Goal: Information Seeking & Learning: Learn about a topic

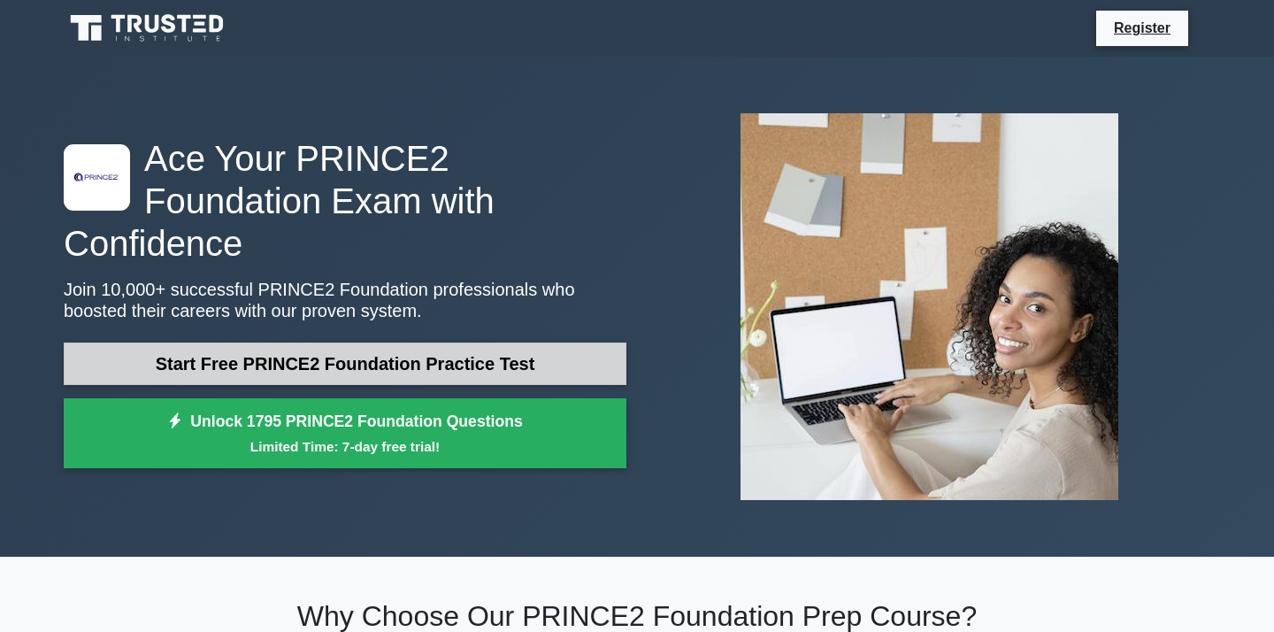
click at [475, 342] on link "Start Free PRINCE2 Foundation Practice Test" at bounding box center [345, 363] width 563 height 42
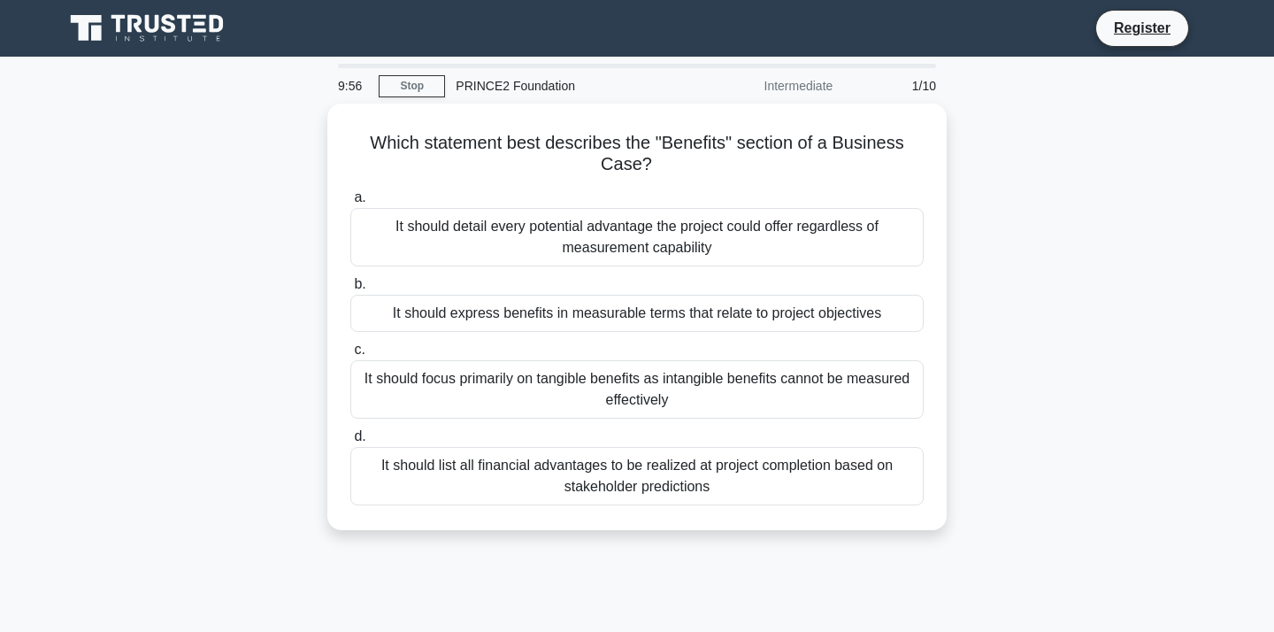
click at [792, 85] on div "Intermediate" at bounding box center [766, 85] width 155 height 35
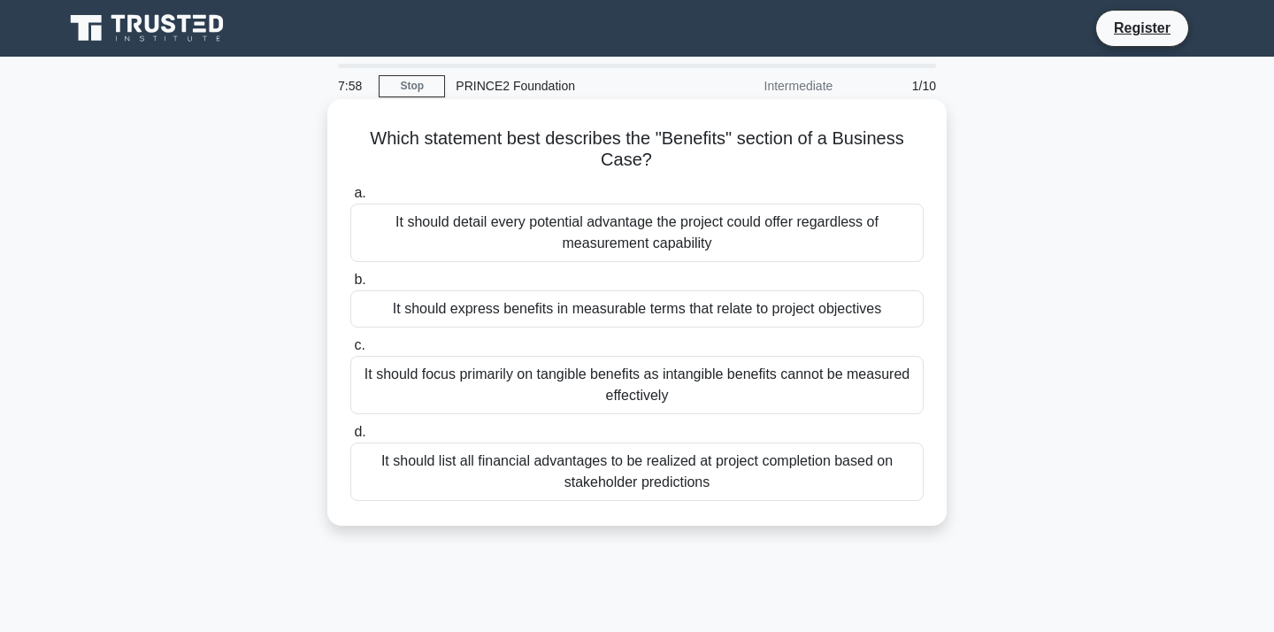
click at [717, 305] on div "It should express benefits in measurable terms that relate to project objectives" at bounding box center [636, 308] width 573 height 37
click at [350, 286] on input "b. It should express benefits in measurable terms that relate to project object…" at bounding box center [350, 280] width 0 height 12
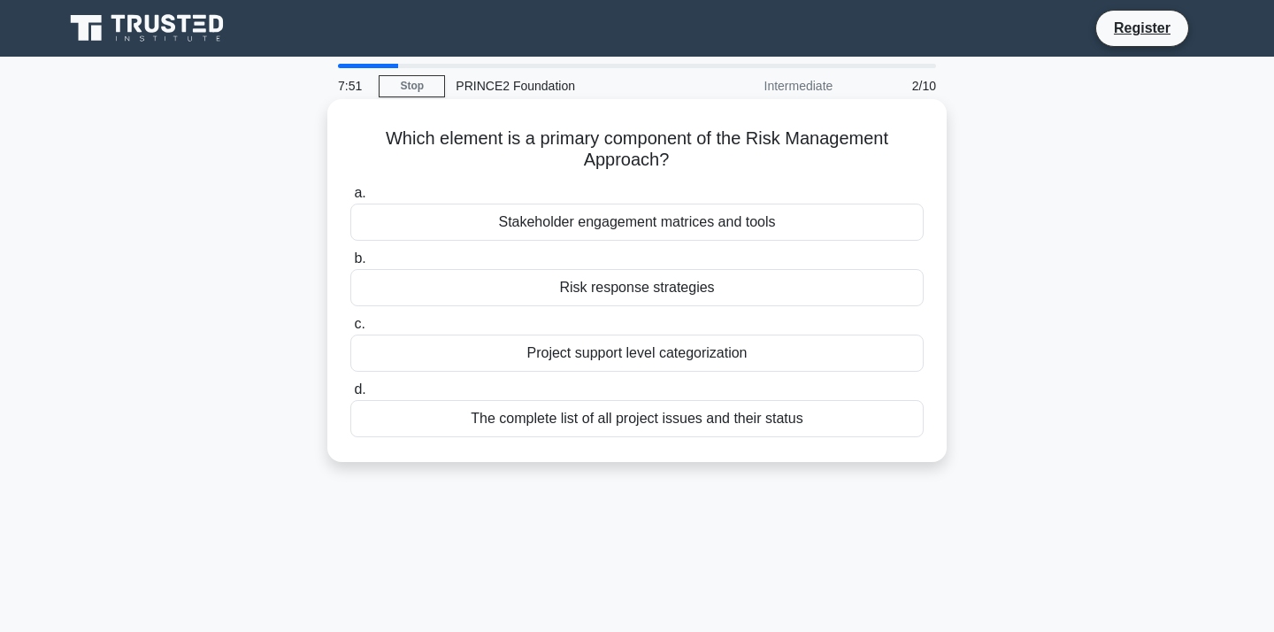
click at [645, 284] on div "Risk response strategies" at bounding box center [636, 287] width 573 height 37
click at [350, 265] on input "b. Risk response strategies" at bounding box center [350, 259] width 0 height 12
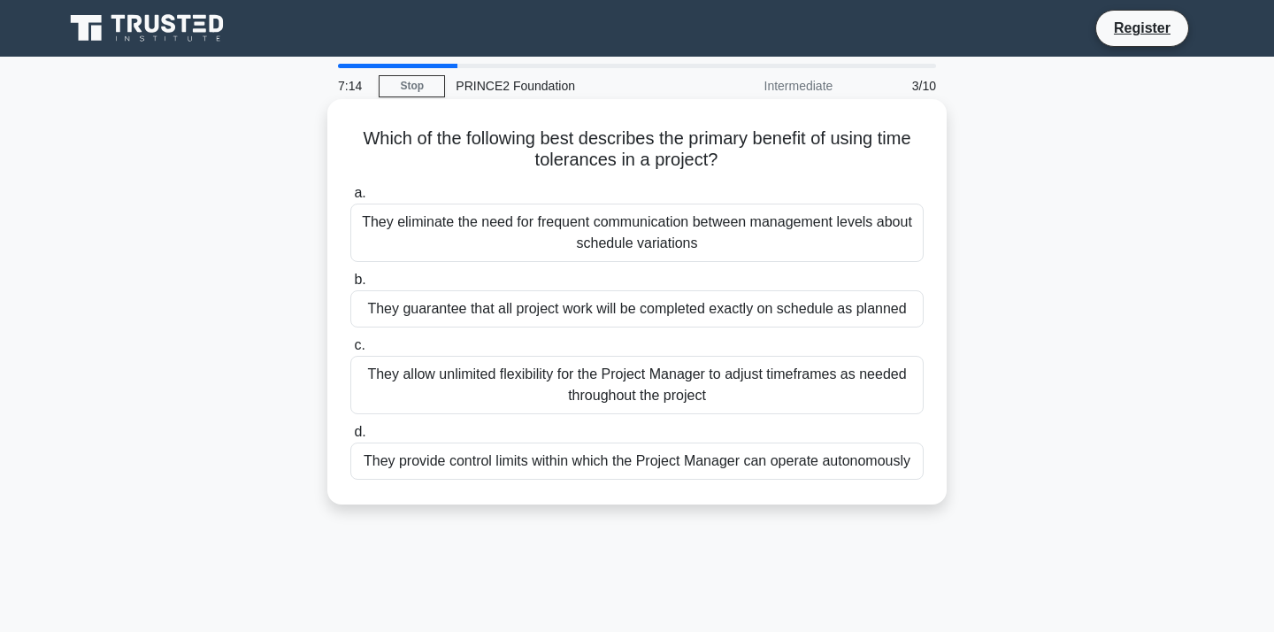
click at [775, 236] on div "They eliminate the need for frequent communication between management levels ab…" at bounding box center [636, 233] width 573 height 58
click at [350, 199] on input "a. They eliminate the need for frequent communication between management levels…" at bounding box center [350, 194] width 0 height 12
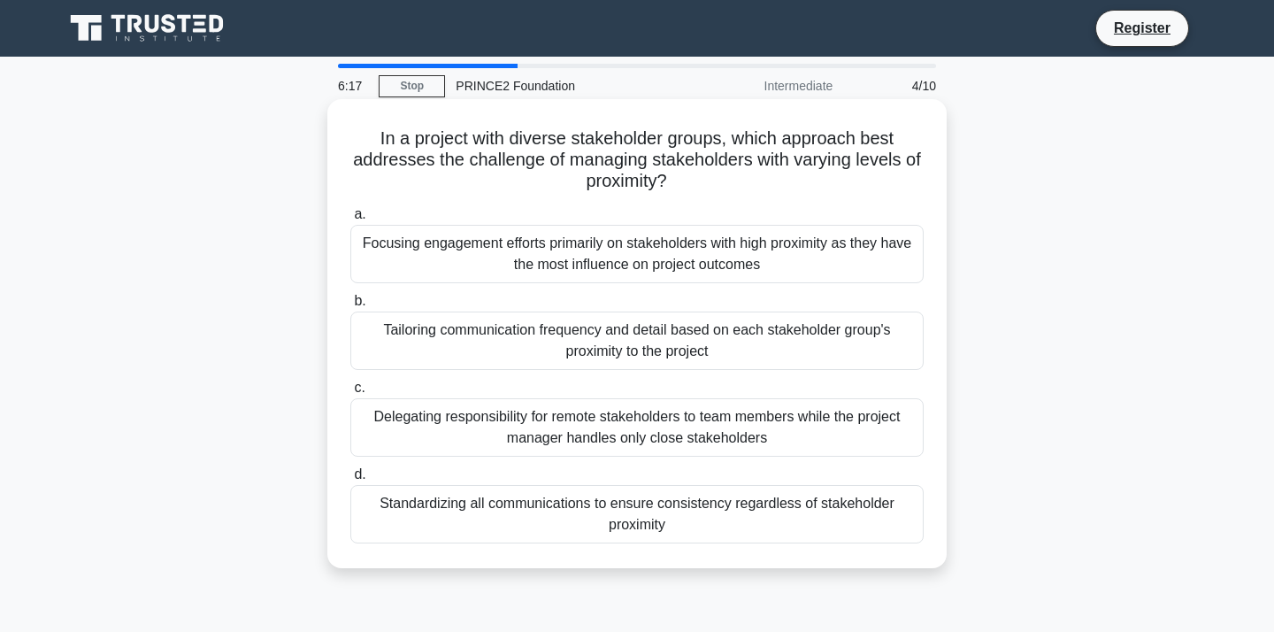
click at [701, 508] on div "Standardizing all communications to ensure consistency regardless of stakeholde…" at bounding box center [636, 514] width 573 height 58
click at [350, 481] on input "d. Standardizing all communications to ensure consistency regardless of stakeho…" at bounding box center [350, 475] width 0 height 12
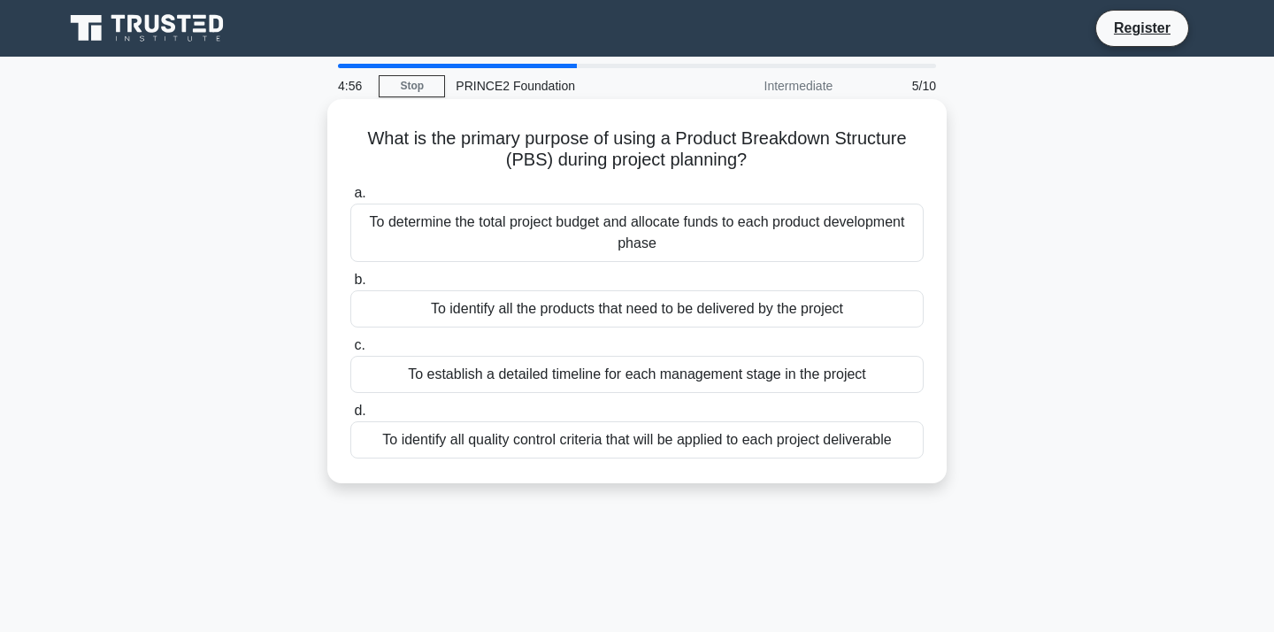
click at [825, 389] on div "To establish a detailed timeline for each management stage in the project" at bounding box center [636, 374] width 573 height 37
click at [350, 351] on input "c. To establish a detailed timeline for each management stage in the project" at bounding box center [350, 346] width 0 height 12
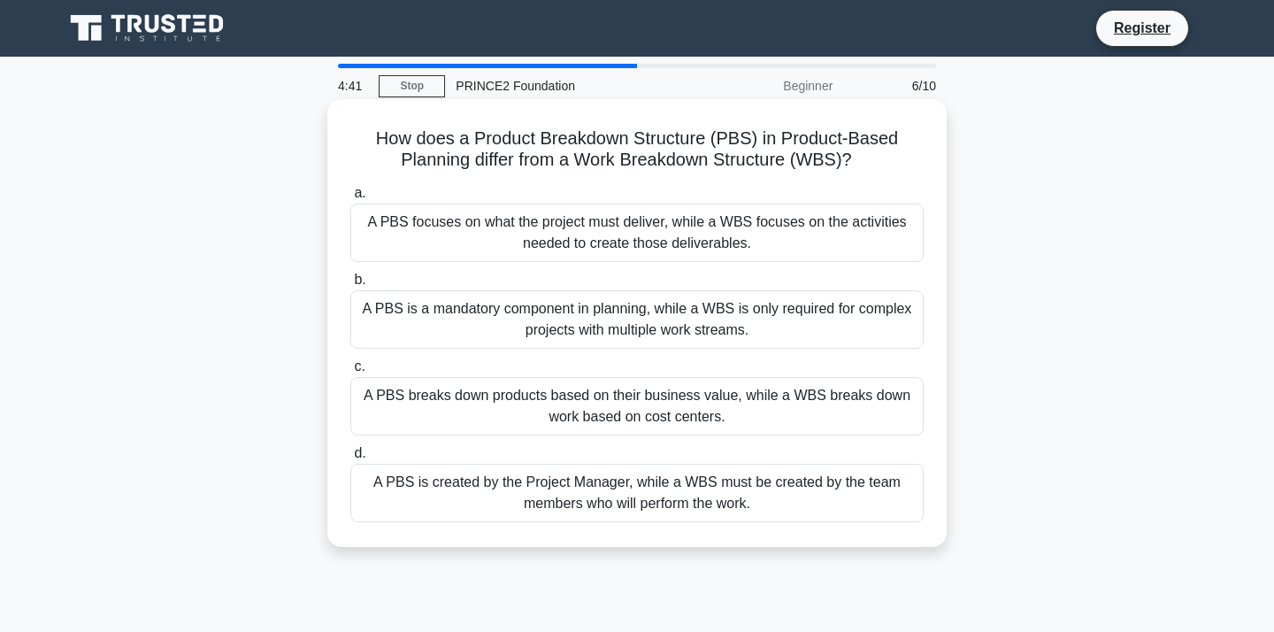
click at [734, 233] on div "A PBS focuses on what the project must deliver, while a WBS focuses on the acti…" at bounding box center [636, 233] width 573 height 58
click at [350, 199] on input "a. A PBS focuses on what the project must deliver, while a WBS focuses on the a…" at bounding box center [350, 194] width 0 height 12
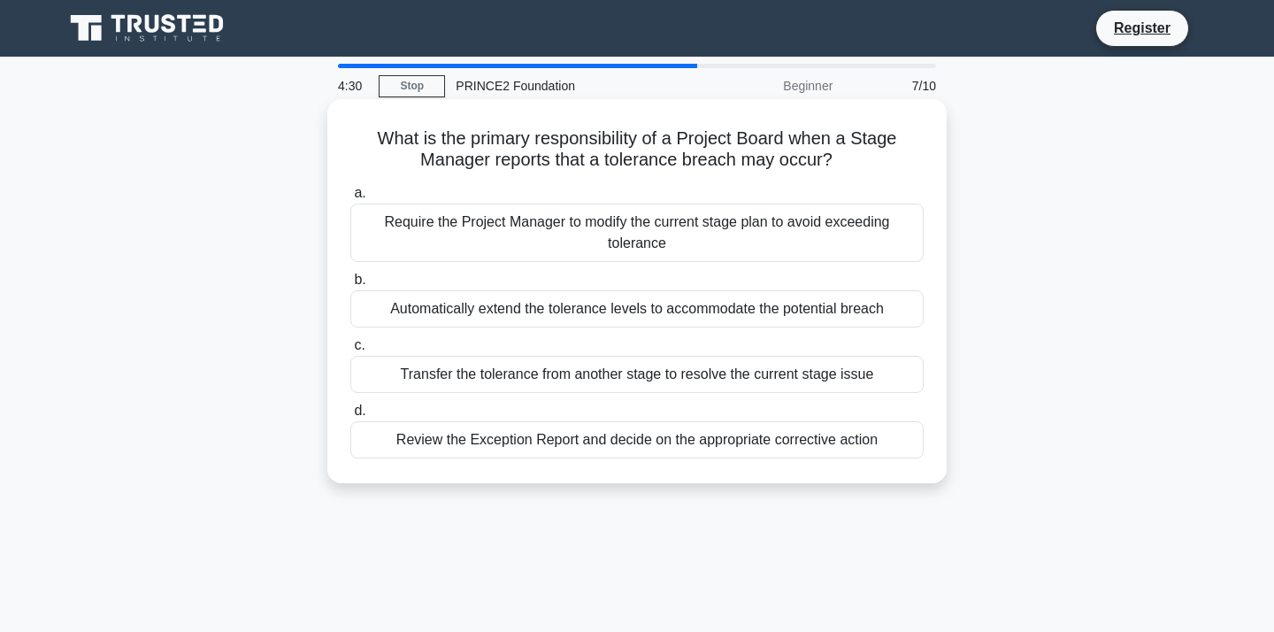
click at [766, 446] on div "Review the Exception Report and decide on the appropriate corrective action" at bounding box center [636, 439] width 573 height 37
click at [350, 417] on input "d. Review the Exception Report and decide on the appropriate corrective action" at bounding box center [350, 411] width 0 height 12
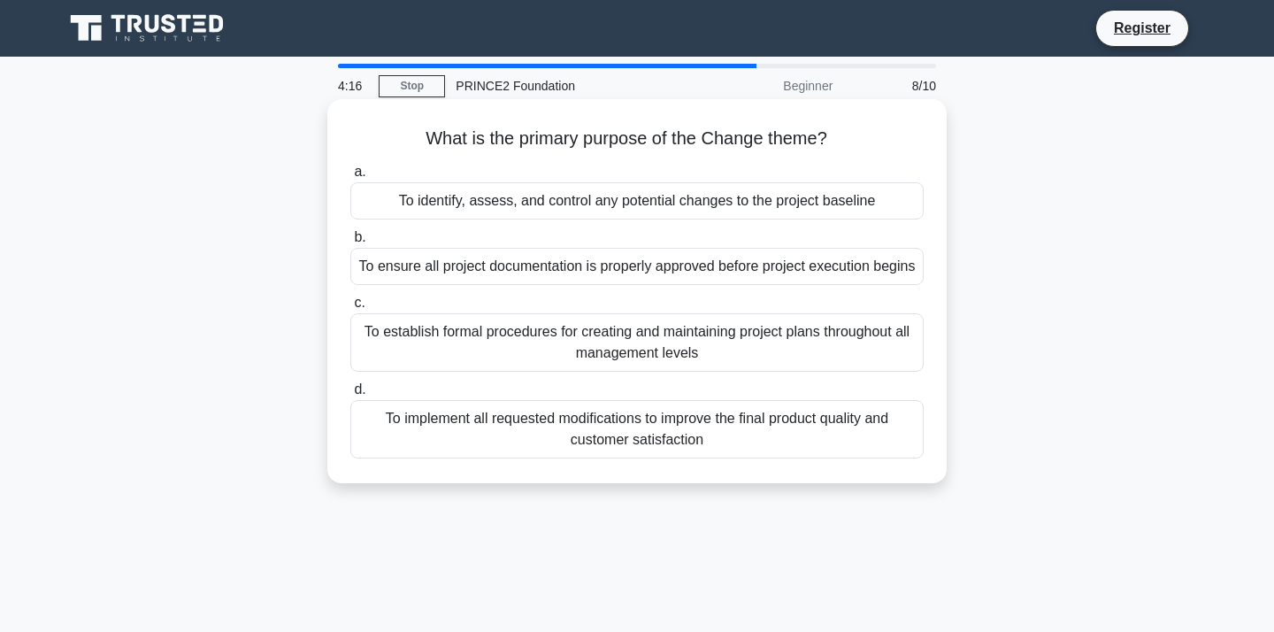
click at [719, 205] on div "To identify, assess, and control any potential changes to the project baseline" at bounding box center [636, 200] width 573 height 37
click at [350, 178] on input "a. To identify, assess, and control any potential changes to the project baseli…" at bounding box center [350, 172] width 0 height 12
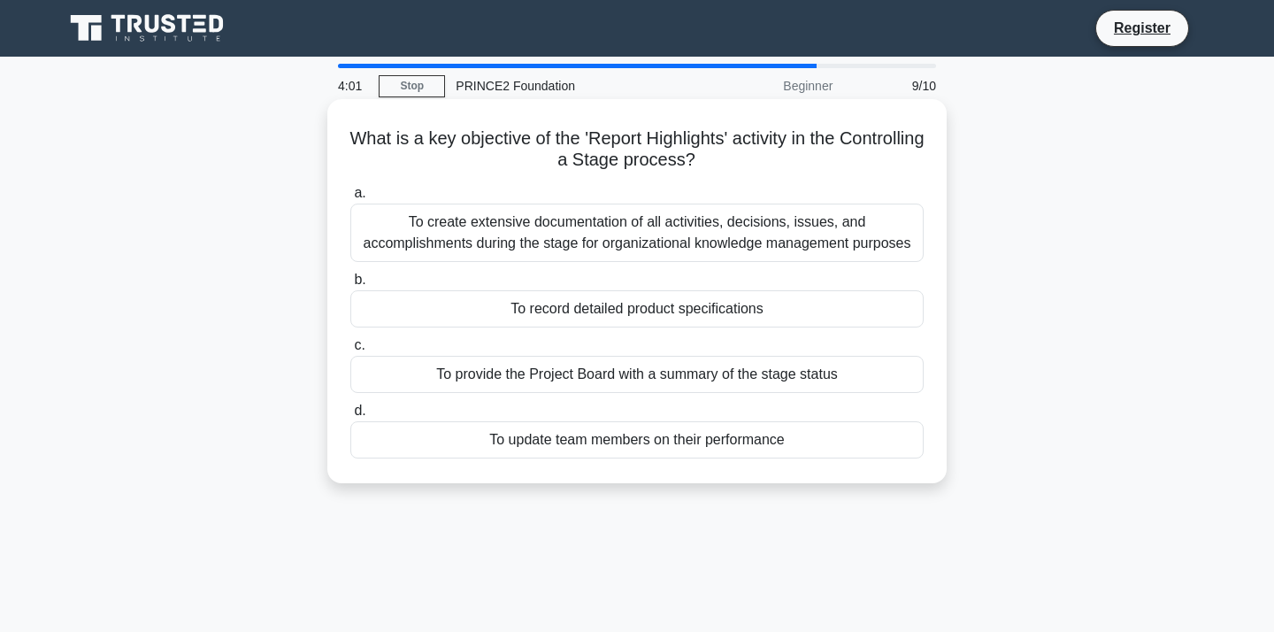
click at [873, 376] on div "To provide the Project Board with a summary of the stage status" at bounding box center [636, 374] width 573 height 37
click at [350, 351] on input "c. To provide the Project Board with a summary of the stage status" at bounding box center [350, 346] width 0 height 12
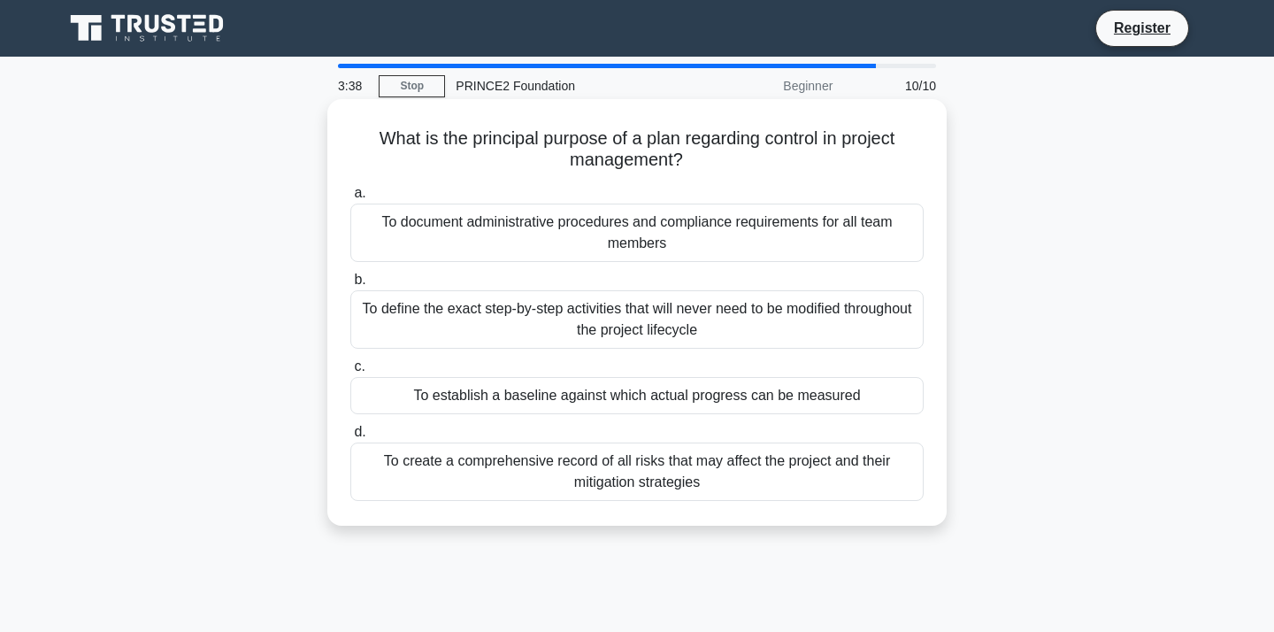
click at [744, 231] on div "To document administrative procedures and compliance requirements for all team …" at bounding box center [636, 233] width 573 height 58
click at [350, 199] on input "a. To document administrative procedures and compliance requirements for all te…" at bounding box center [350, 194] width 0 height 12
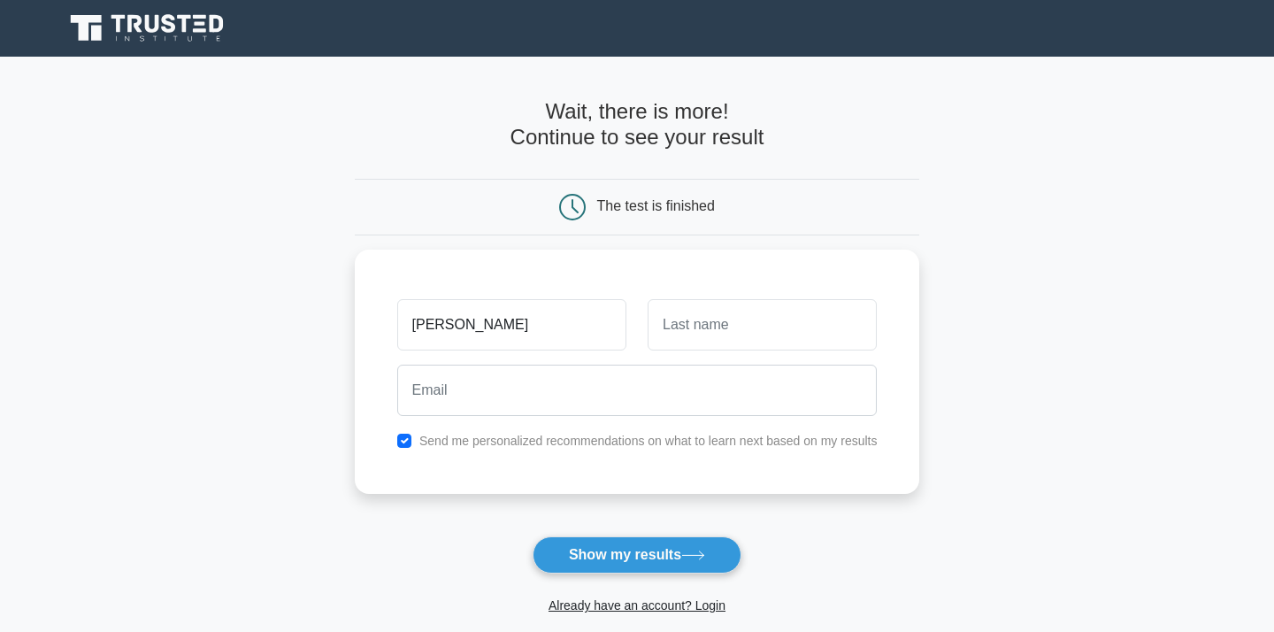
type input "david"
type input "croteau"
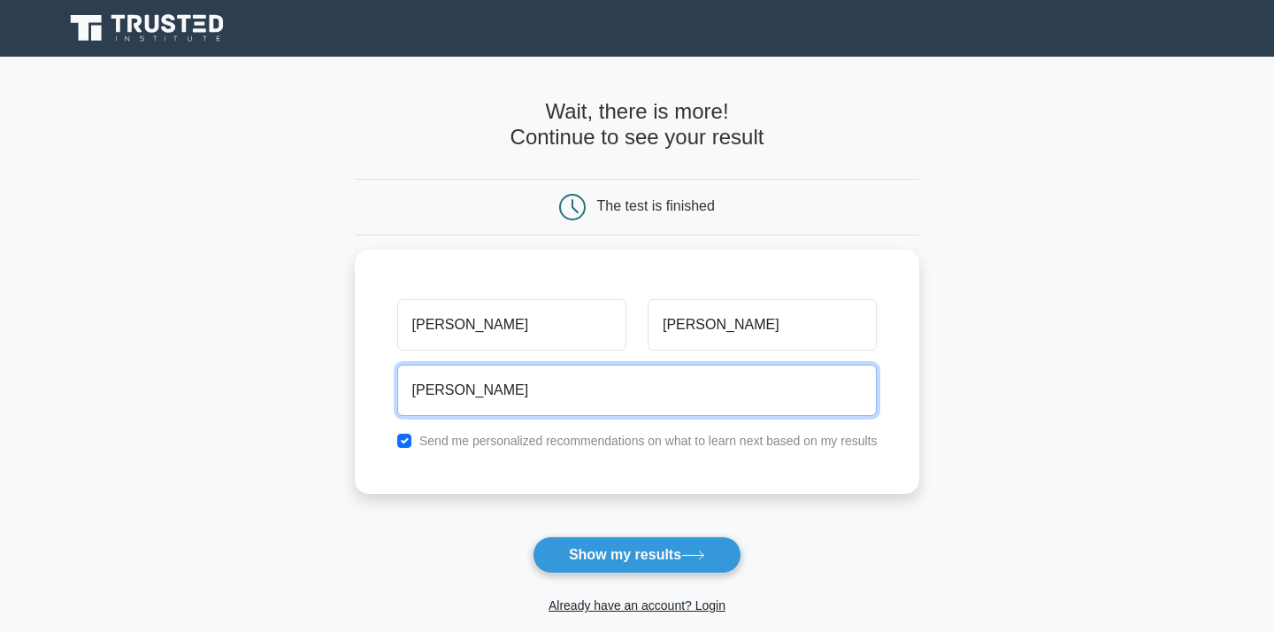
type input "dave_says@msn.com"
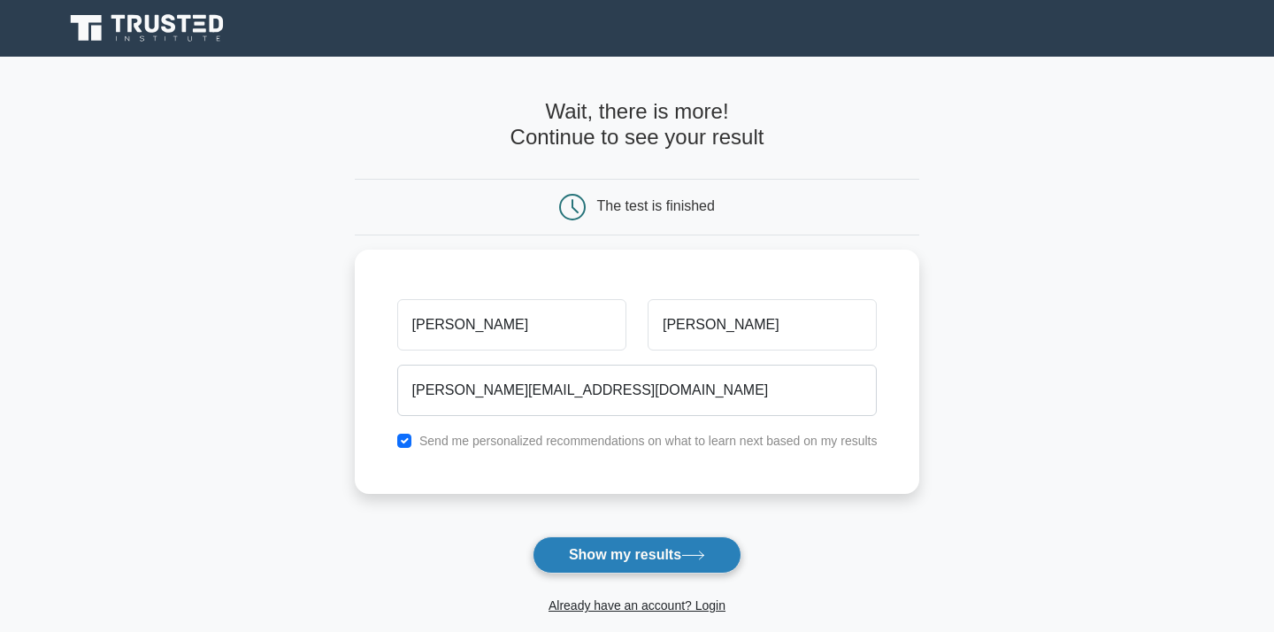
click at [654, 550] on button "Show my results" at bounding box center [637, 554] width 209 height 37
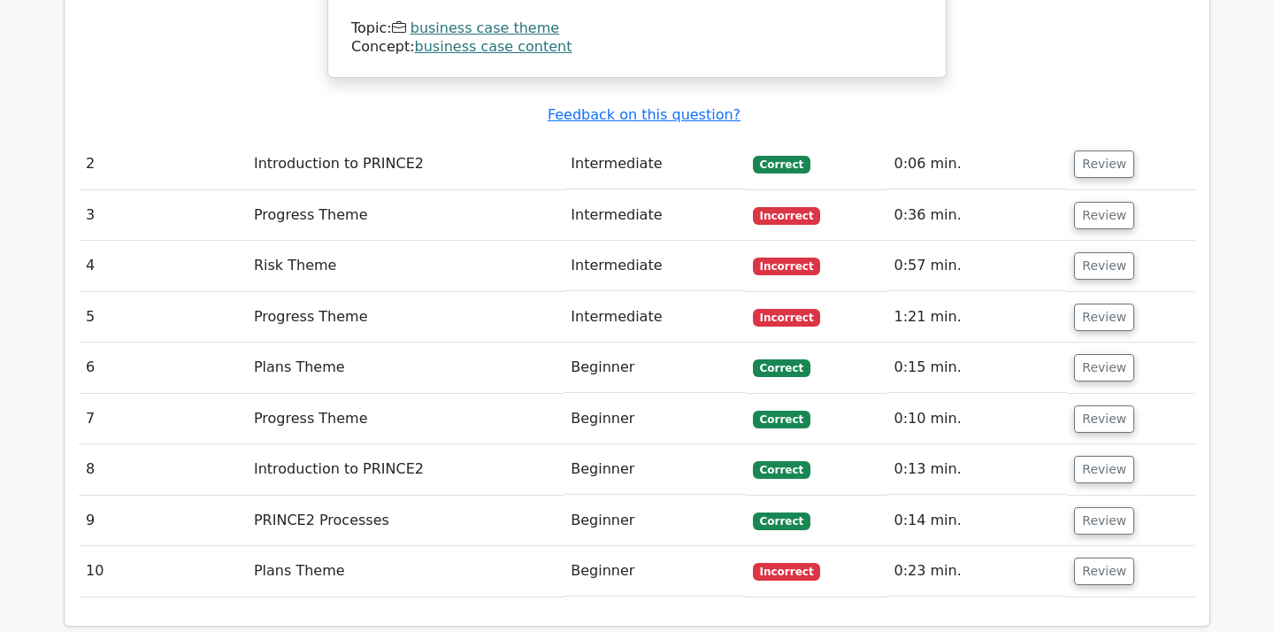
scroll to position [2348, 0]
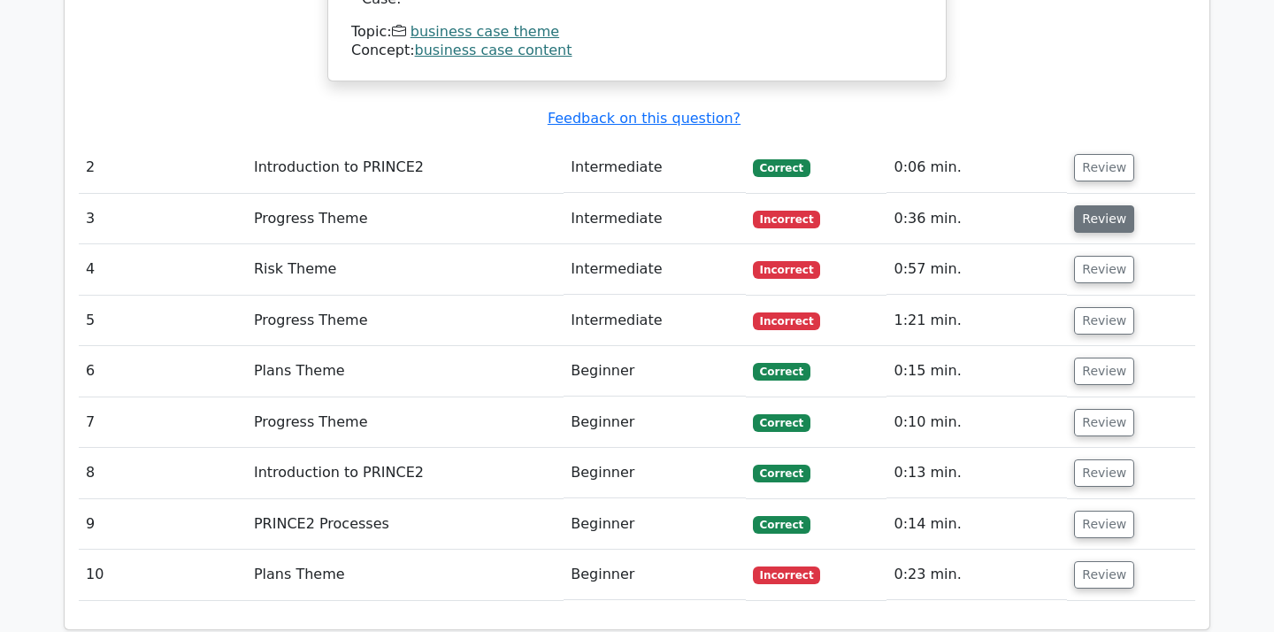
click at [1123, 205] on button "Review" at bounding box center [1104, 218] width 60 height 27
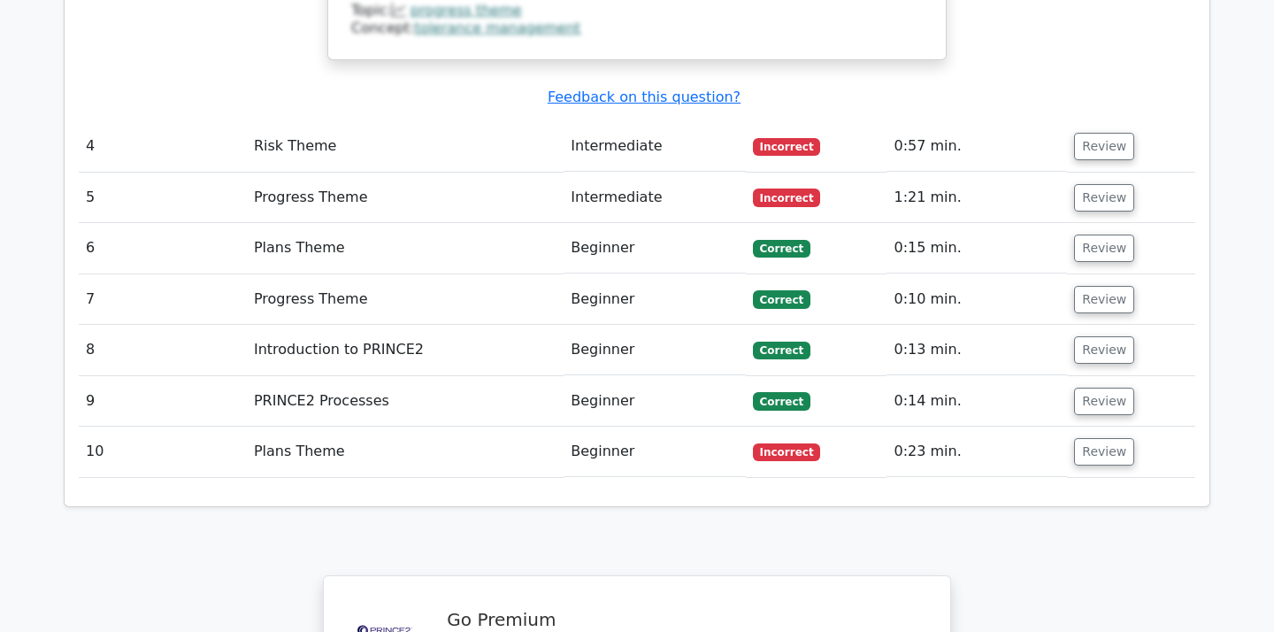
scroll to position [3803, 0]
